Goal: Task Accomplishment & Management: Manage account settings

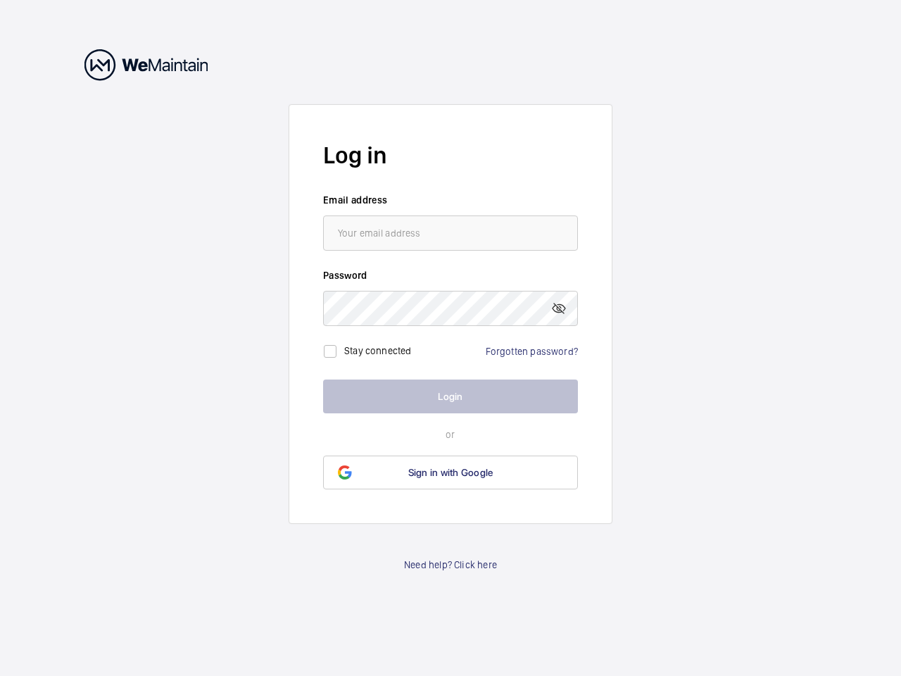
click at [559, 308] on mat-icon at bounding box center [559, 308] width 17 height 17
click at [330, 351] on input "checkbox" at bounding box center [330, 351] width 28 height 28
click at [378, 351] on label "Stay connected" at bounding box center [378, 350] width 68 height 11
checkbox input "true"
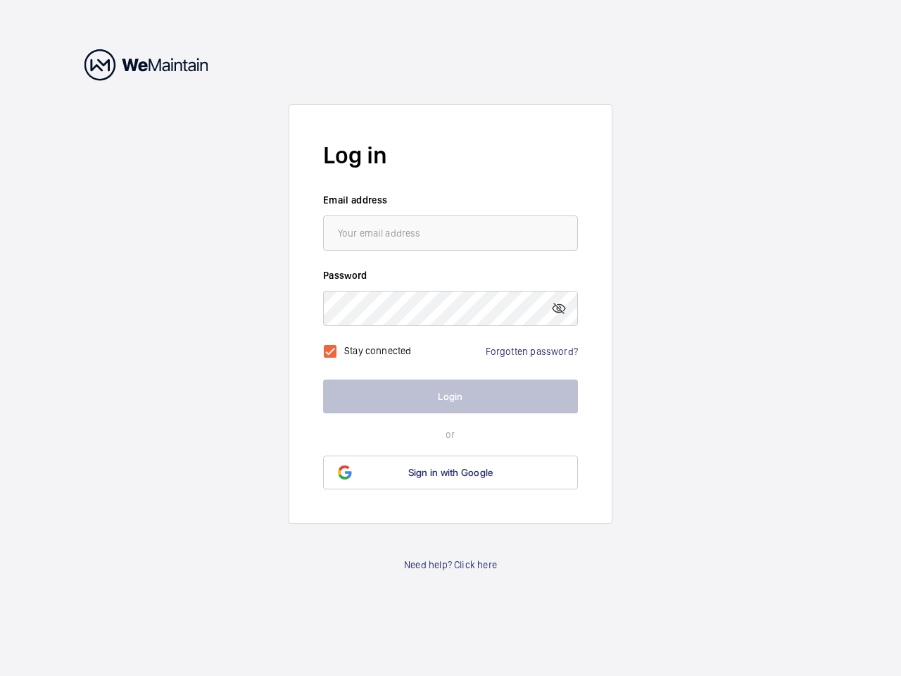
click at [451, 472] on span "Sign in with Google" at bounding box center [450, 472] width 85 height 11
